Goal: Task Accomplishment & Management: Use online tool/utility

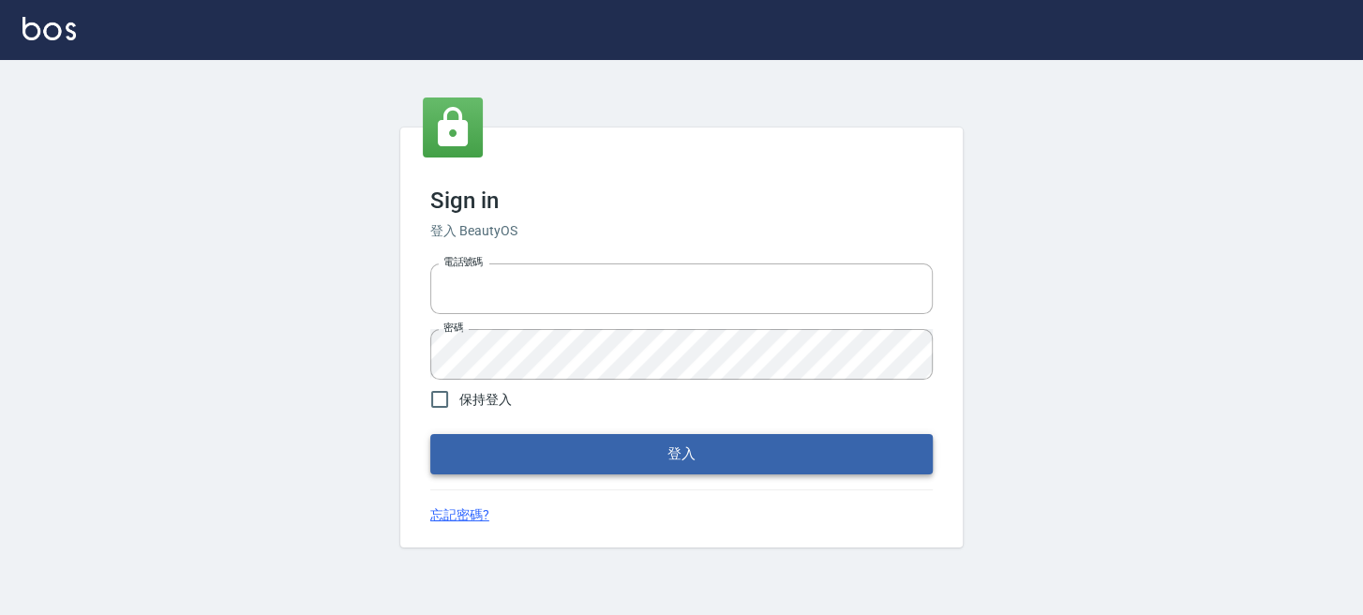
type input "0289832082"
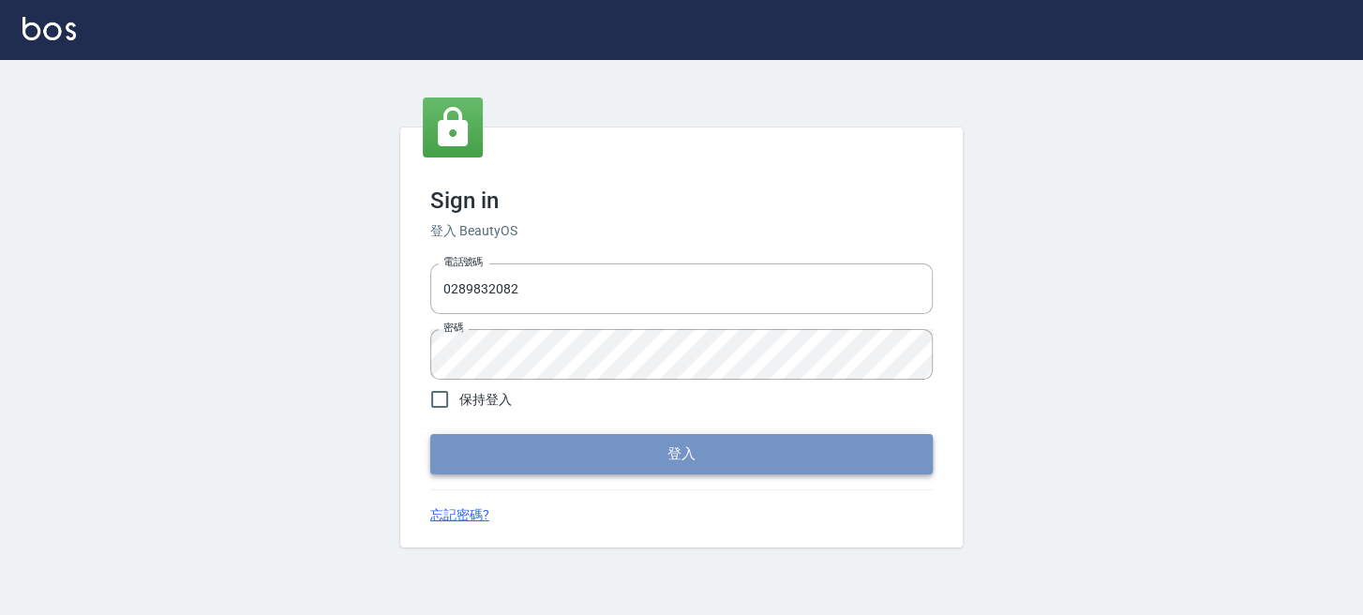
click at [516, 450] on button "登入" at bounding box center [681, 453] width 502 height 39
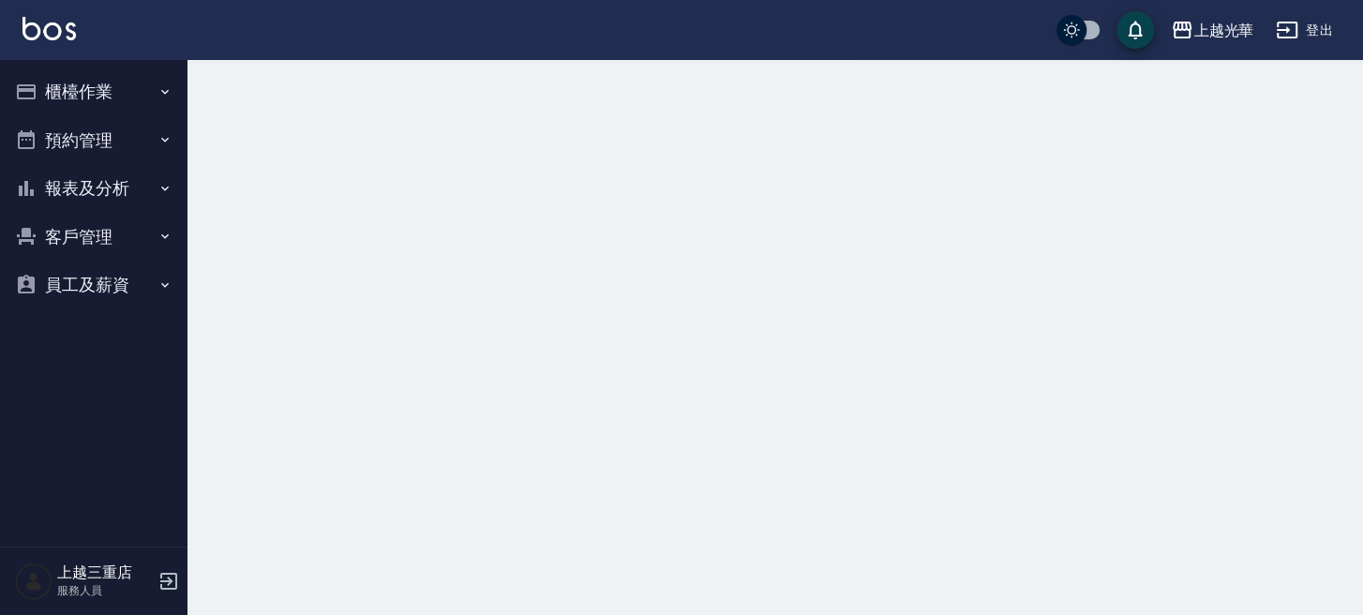
drag, startPoint x: 112, startPoint y: 90, endPoint x: 110, endPoint y: 130, distance: 40.3
click at [111, 90] on button "櫃檯作業" at bounding box center [93, 91] width 172 height 49
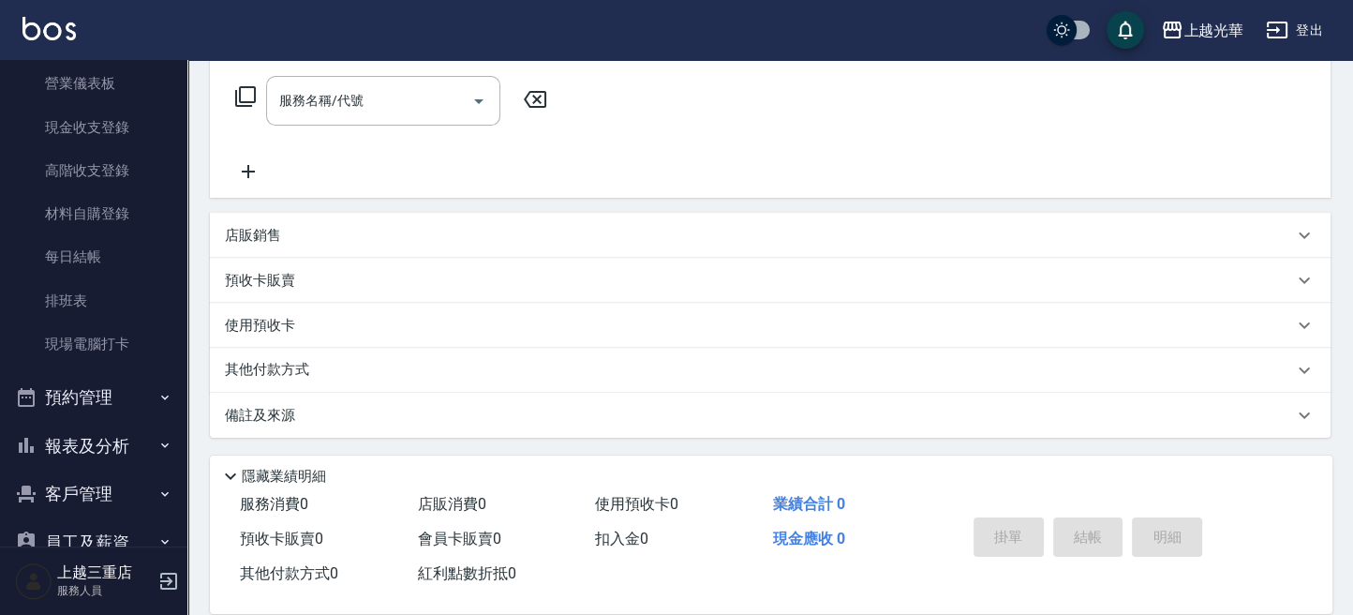
scroll to position [232, 0]
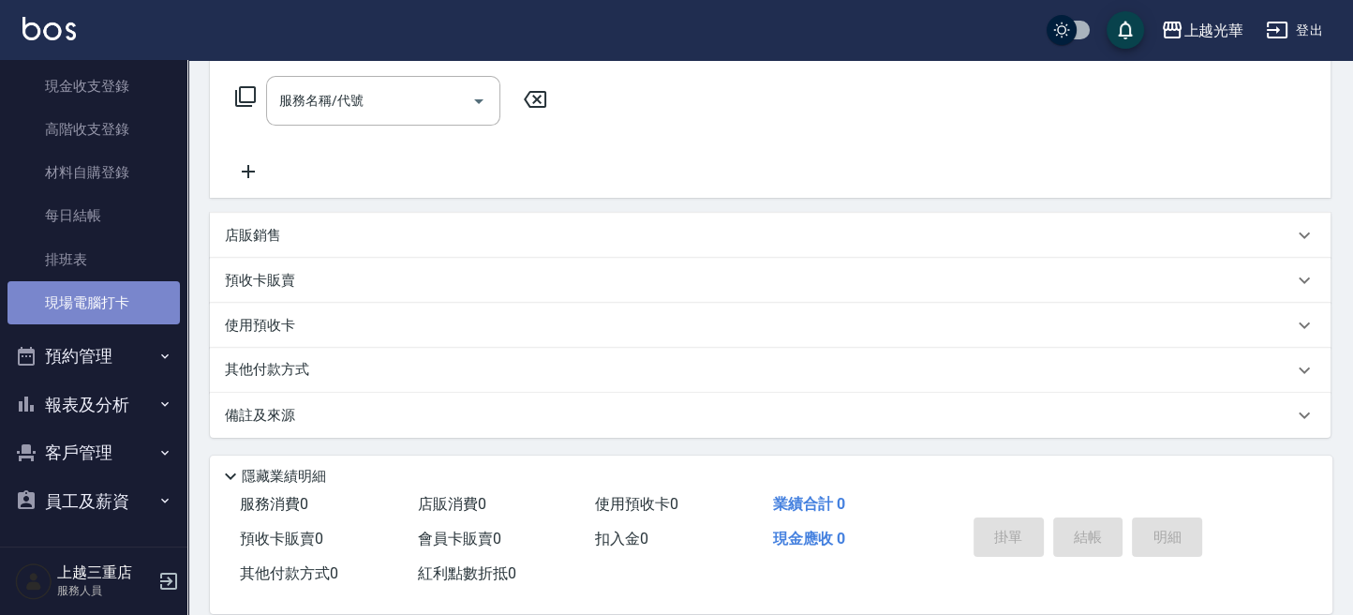
click at [109, 311] on link "現場電腦打卡" at bounding box center [93, 302] width 172 height 43
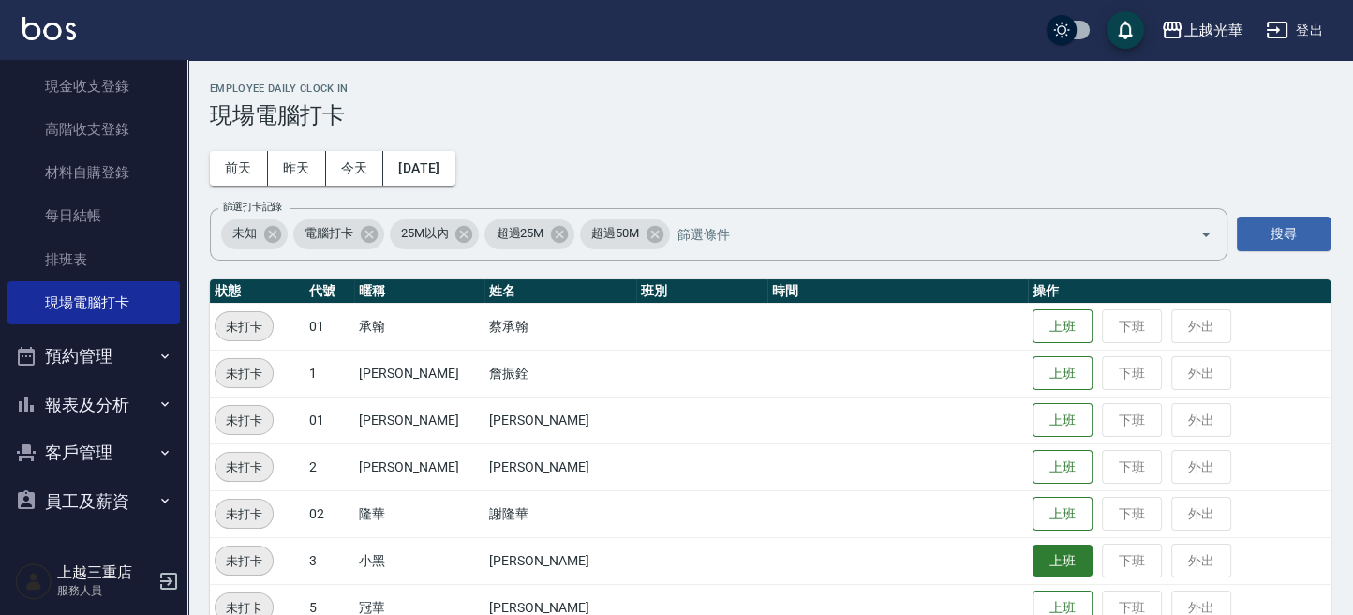
click at [1033, 562] on button "上班" at bounding box center [1063, 561] width 60 height 33
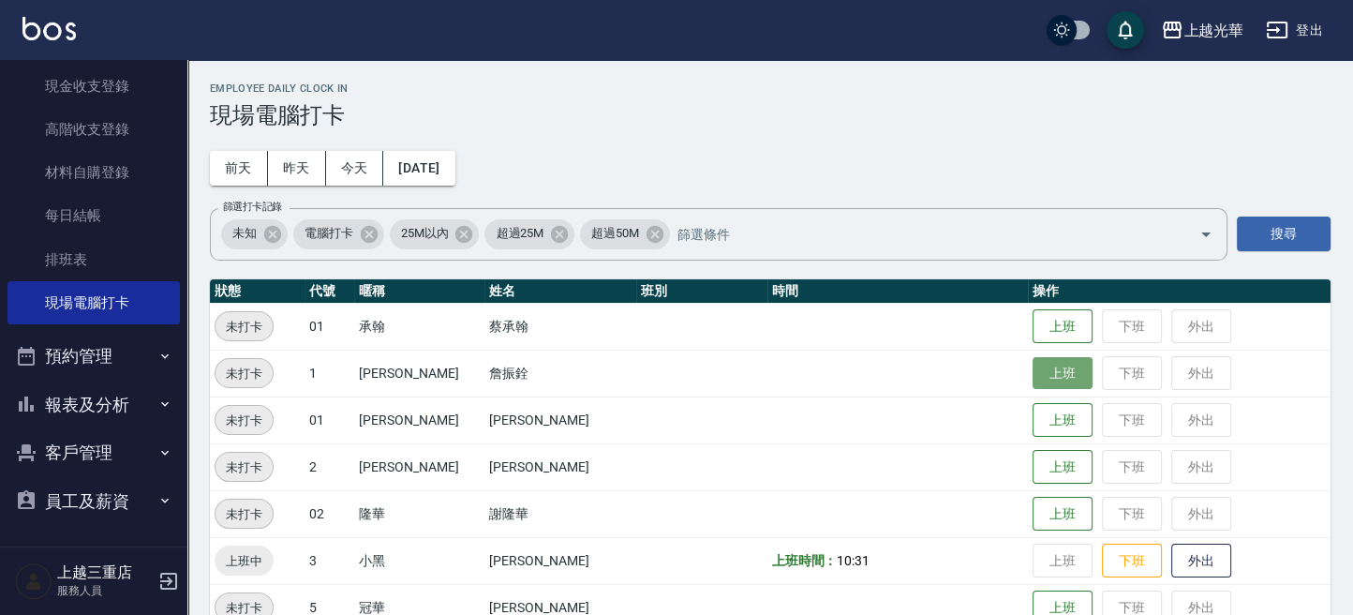
click at [1060, 376] on button "上班" at bounding box center [1063, 373] width 60 height 33
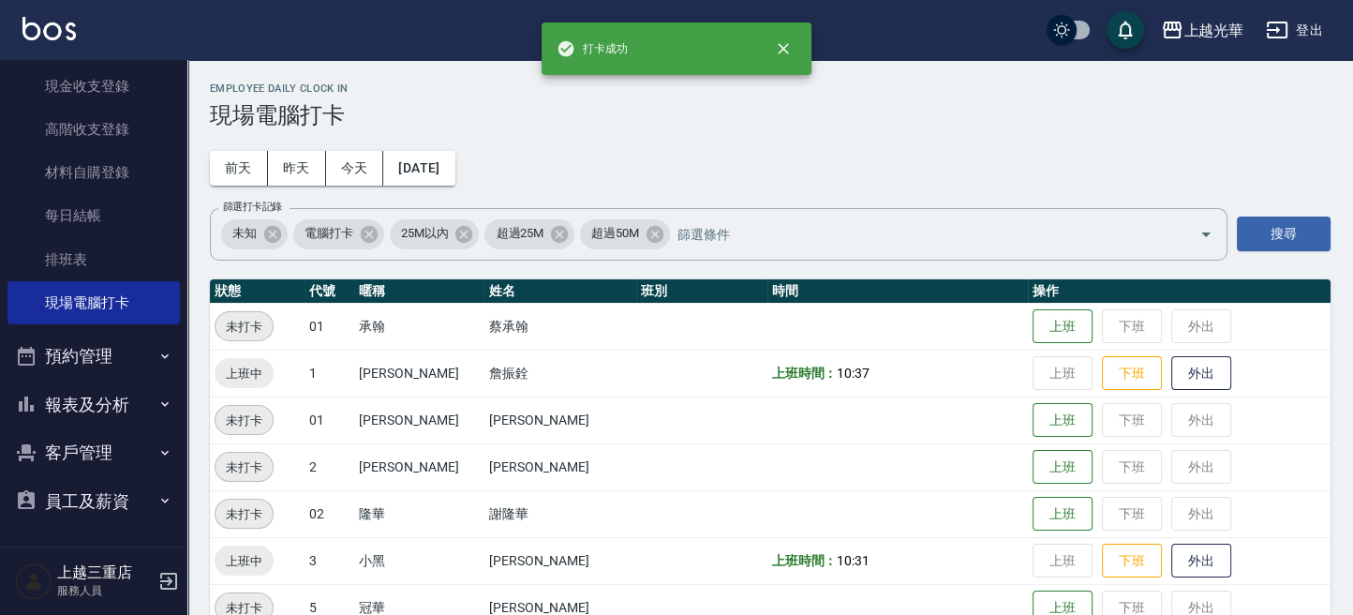
scroll to position [125, 0]
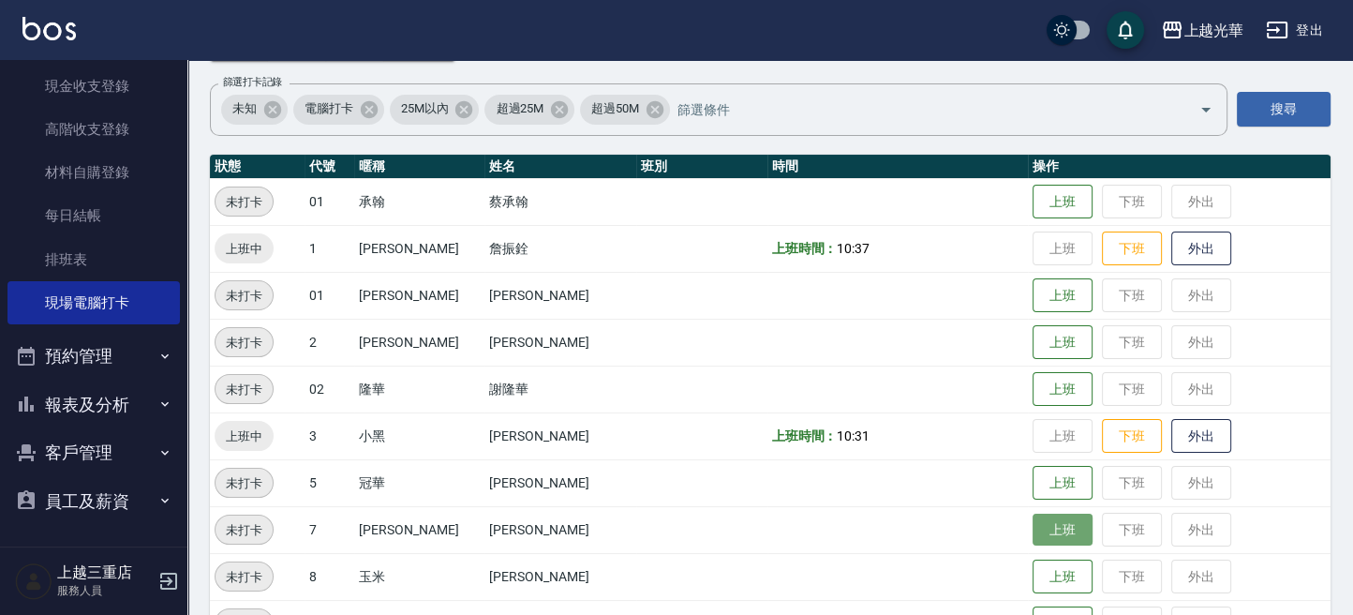
click at [1056, 537] on button "上班" at bounding box center [1063, 530] width 60 height 33
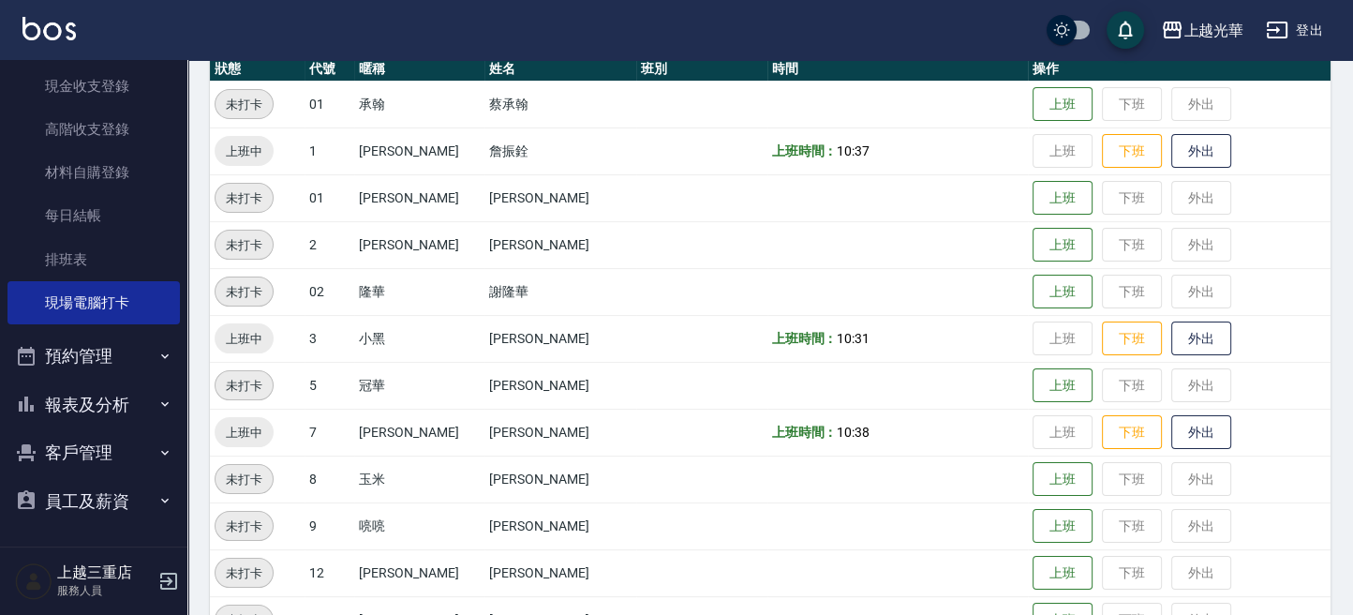
scroll to position [249, 0]
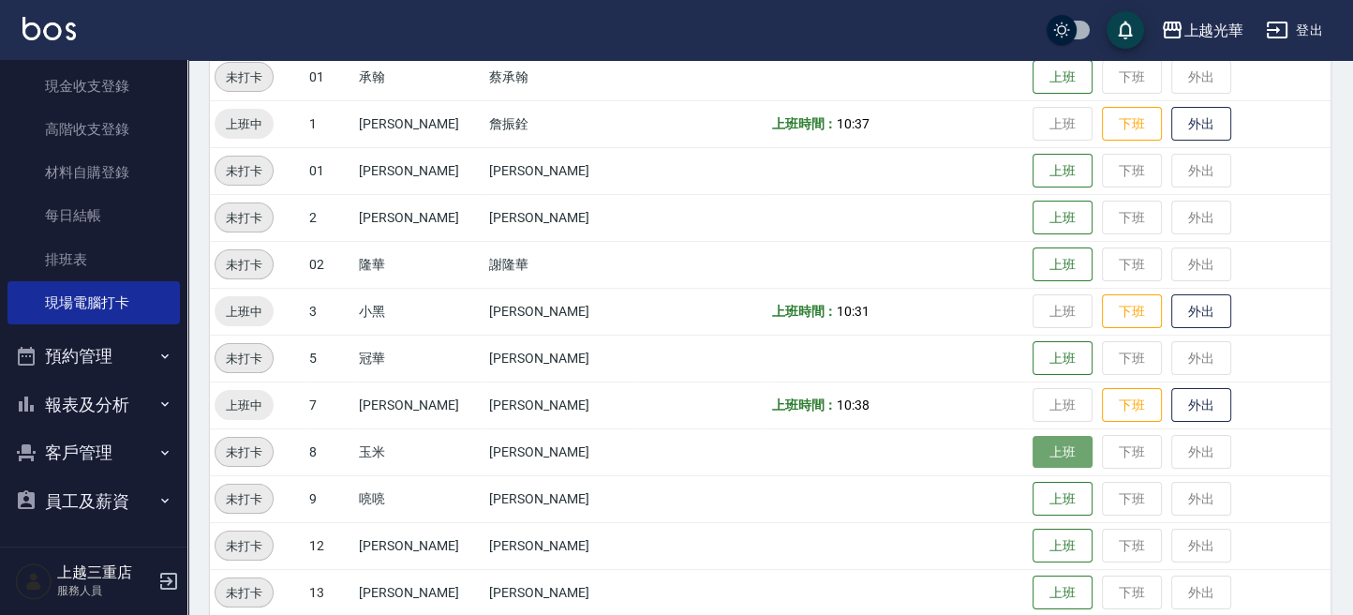
click at [1033, 441] on button "上班" at bounding box center [1063, 452] width 60 height 33
